Goal: Transaction & Acquisition: Purchase product/service

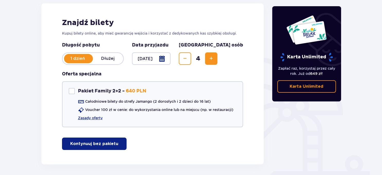
scroll to position [72, 0]
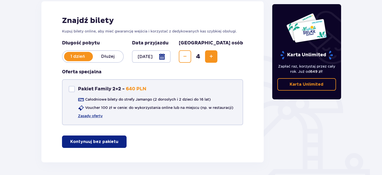
click at [71, 90] on div at bounding box center [72, 89] width 6 height 6
checkbox input "true"
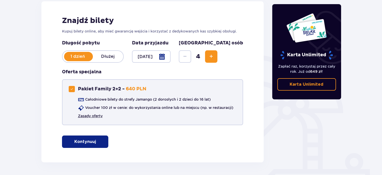
click at [88, 116] on link "Zasady oferty" at bounding box center [90, 115] width 25 height 5
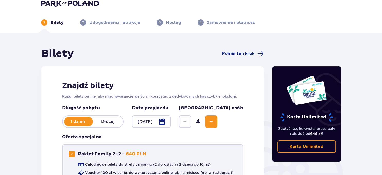
scroll to position [0, 0]
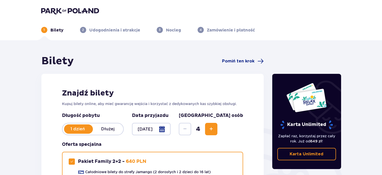
click at [61, 11] on img at bounding box center [70, 10] width 58 height 7
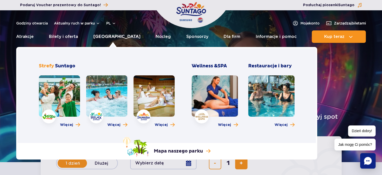
click at [116, 37] on link "[GEOGRAPHIC_DATA]" at bounding box center [116, 36] width 47 height 12
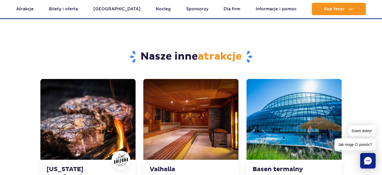
scroll to position [1594, 0]
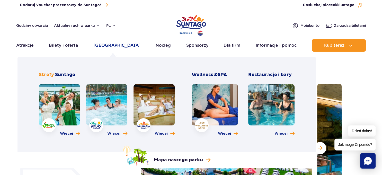
click at [117, 46] on link "[GEOGRAPHIC_DATA]" at bounding box center [116, 45] width 47 height 12
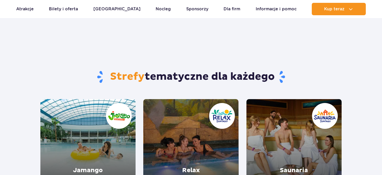
scroll to position [72, 0]
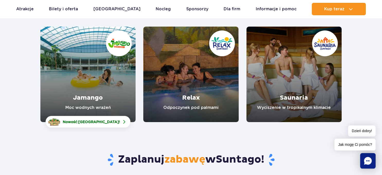
click at [103, 84] on link "Jamango" at bounding box center [87, 74] width 95 height 95
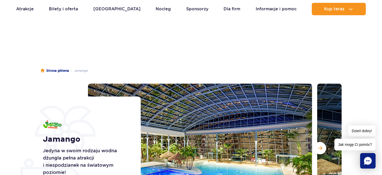
scroll to position [72, 0]
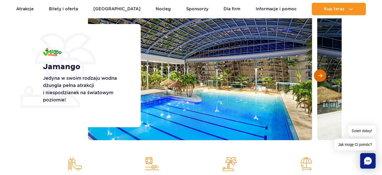
click at [321, 75] on span "Następny slajd" at bounding box center [320, 75] width 4 height 5
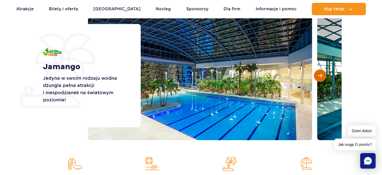
click at [321, 75] on span "Następny slajd" at bounding box center [320, 75] width 4 height 5
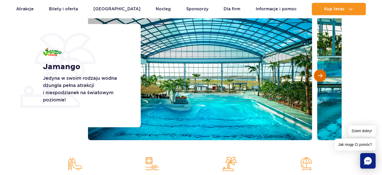
click at [321, 75] on span "Następny slajd" at bounding box center [320, 75] width 4 height 5
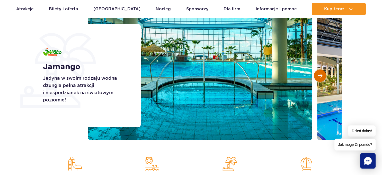
click at [321, 75] on span "Następny slajd" at bounding box center [320, 75] width 4 height 5
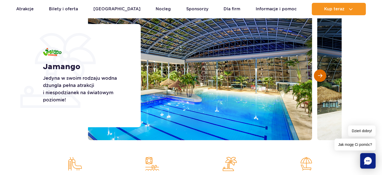
click at [321, 75] on span "Następny slajd" at bounding box center [320, 75] width 4 height 5
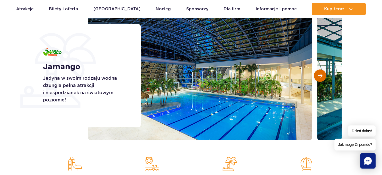
click at [321, 75] on span "Następny slajd" at bounding box center [320, 75] width 4 height 5
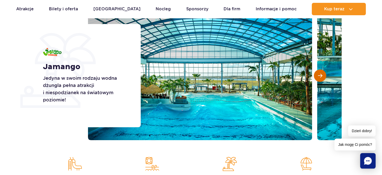
click at [321, 75] on span "Następny slajd" at bounding box center [320, 75] width 4 height 5
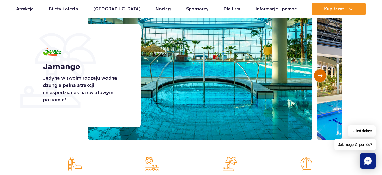
click at [321, 75] on span "Następny slajd" at bounding box center [320, 75] width 4 height 5
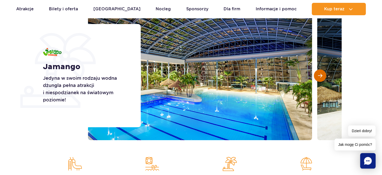
click at [321, 75] on span "Następny slajd" at bounding box center [320, 75] width 4 height 5
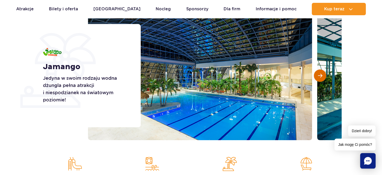
click at [321, 75] on span "Następny slajd" at bounding box center [320, 75] width 4 height 5
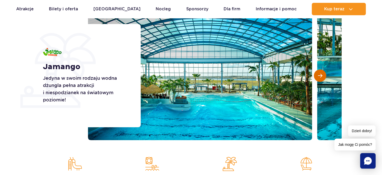
click at [321, 75] on span "Następny slajd" at bounding box center [320, 75] width 4 height 5
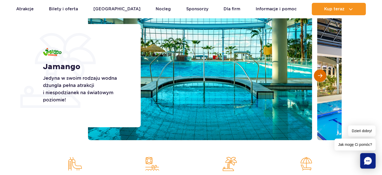
click at [321, 75] on span "Następny slajd" at bounding box center [320, 75] width 4 height 5
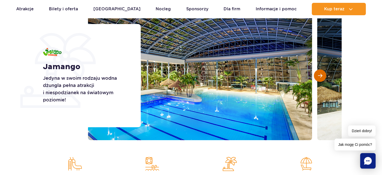
click at [321, 75] on span "Następny slajd" at bounding box center [320, 75] width 4 height 5
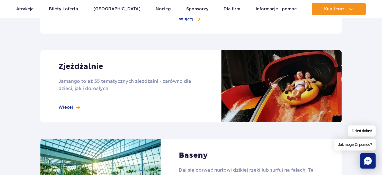
scroll to position [471, 0]
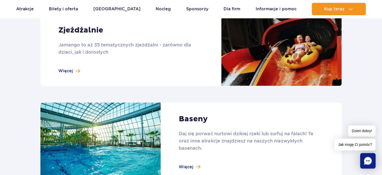
click at [68, 70] on link at bounding box center [190, 50] width 301 height 72
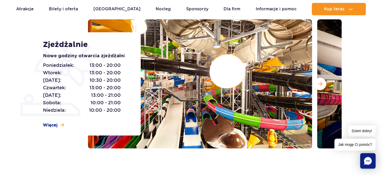
scroll to position [72, 0]
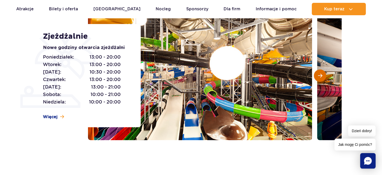
click at [318, 74] on button "Następny slajd" at bounding box center [320, 75] width 12 height 12
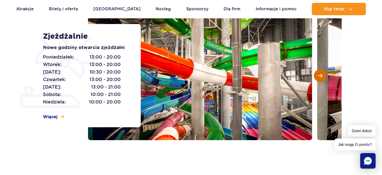
click at [322, 75] on button "Następny slajd" at bounding box center [320, 75] width 12 height 12
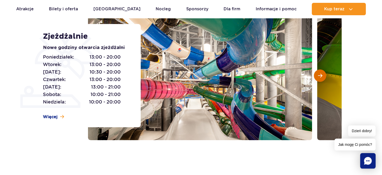
click at [322, 75] on button "Następny slajd" at bounding box center [320, 75] width 12 height 12
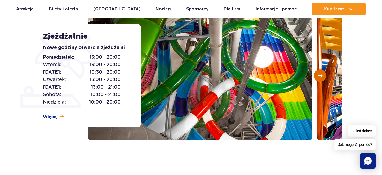
click at [322, 75] on button "Następny slajd" at bounding box center [320, 75] width 12 height 12
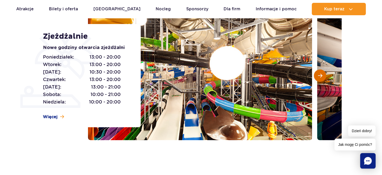
click at [322, 75] on button "Następny slajd" at bounding box center [320, 75] width 12 height 12
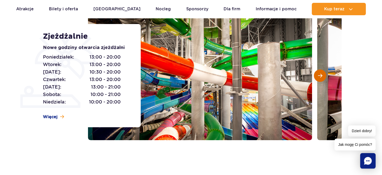
click at [322, 75] on button "Następny slajd" at bounding box center [320, 75] width 12 height 12
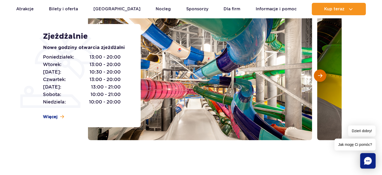
click at [322, 75] on button "Następny slajd" at bounding box center [320, 75] width 12 height 12
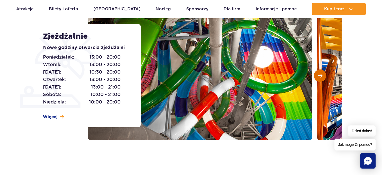
click at [322, 75] on button "Następny slajd" at bounding box center [320, 75] width 12 height 12
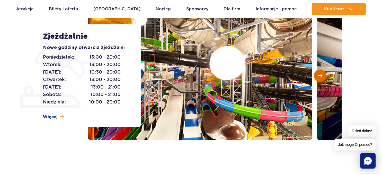
click at [322, 75] on button "Następny slajd" at bounding box center [320, 75] width 12 height 12
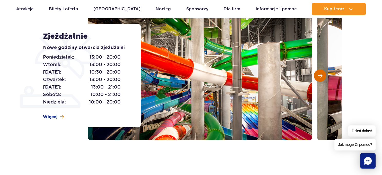
click at [322, 75] on button "Następny slajd" at bounding box center [320, 75] width 12 height 12
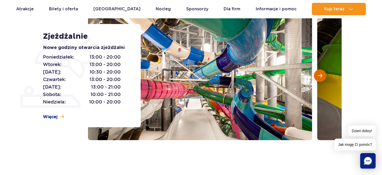
click at [322, 75] on button "Następny slajd" at bounding box center [320, 75] width 12 height 12
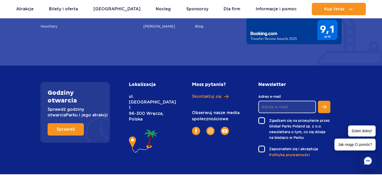
scroll to position [507, 0]
